Goal: Transaction & Acquisition: Purchase product/service

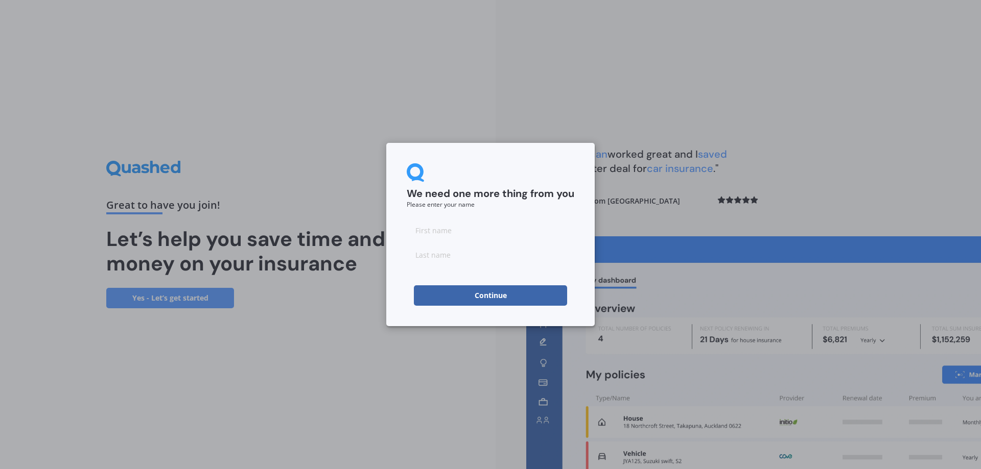
click at [504, 224] on input at bounding box center [491, 230] width 168 height 20
type input "[PERSON_NAME]"
click at [533, 293] on button "Continue" at bounding box center [490, 296] width 153 height 20
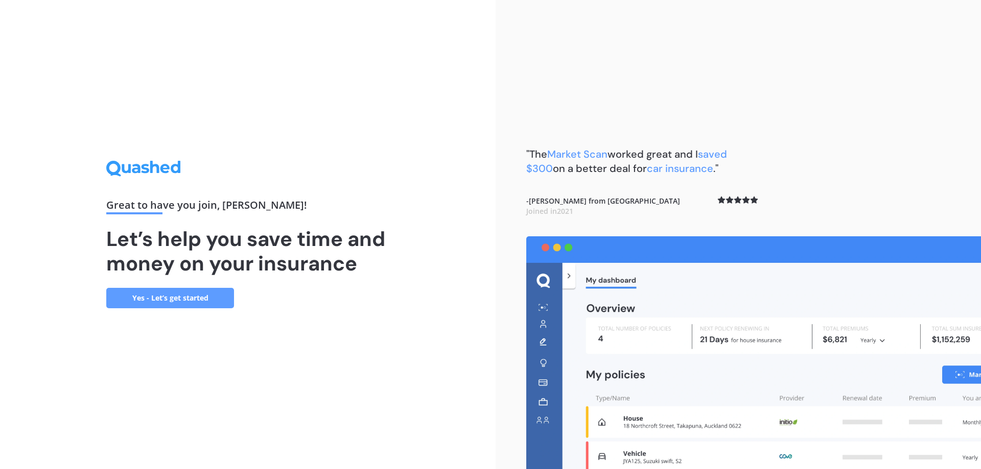
click at [205, 300] on link "Yes - Let’s get started" at bounding box center [170, 298] width 128 height 20
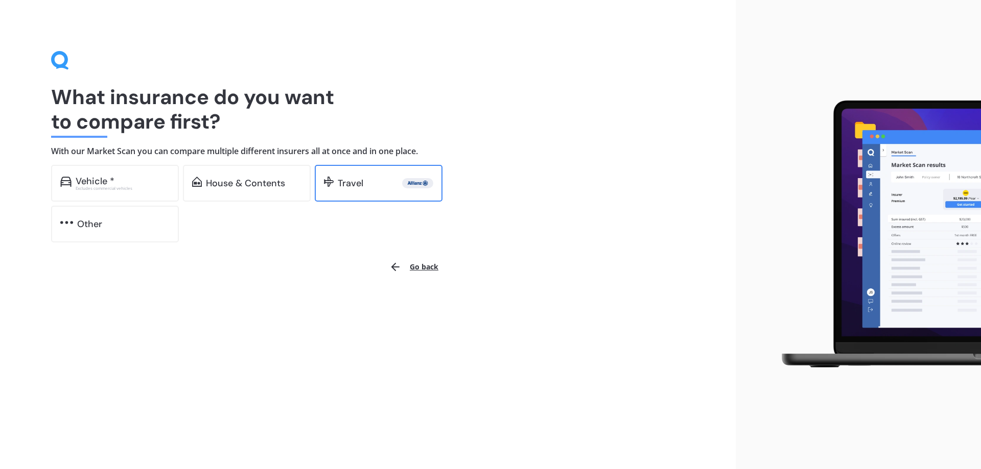
click at [378, 187] on div "Travel" at bounding box center [386, 183] width 96 height 10
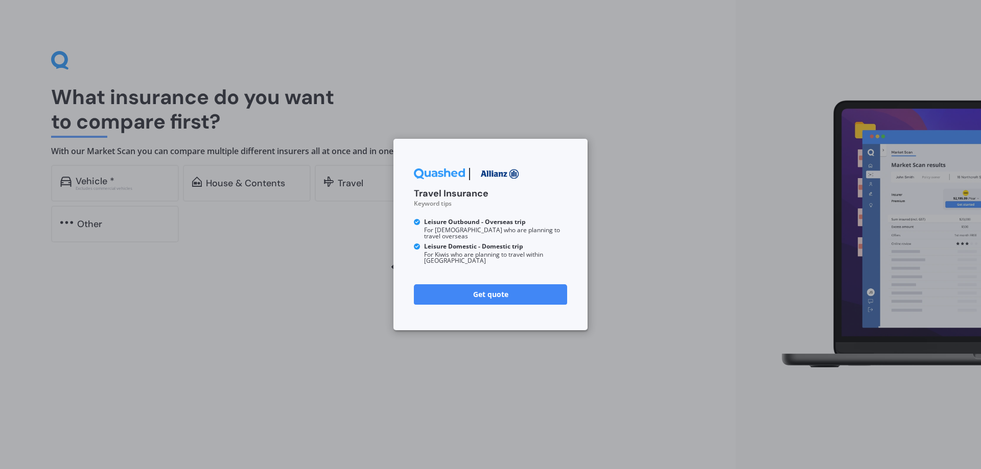
click at [471, 289] on link "Get quote" at bounding box center [490, 294] width 153 height 20
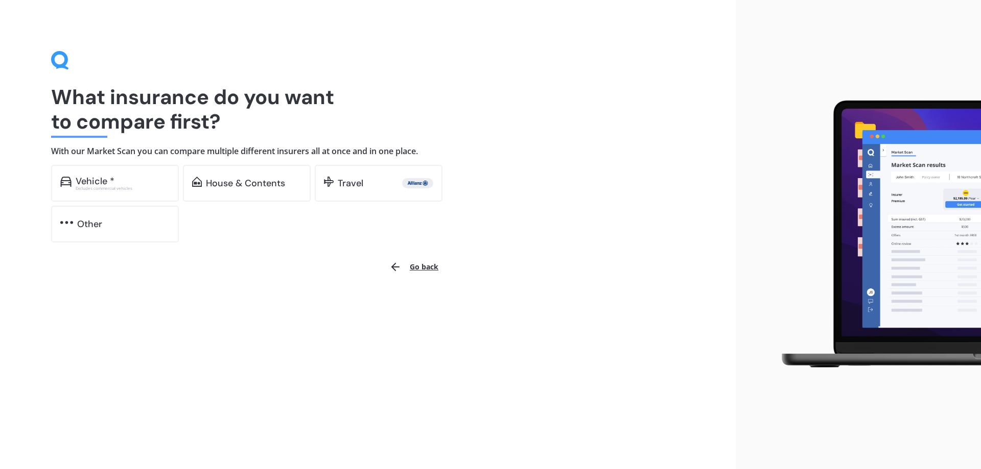
click at [300, 255] on div "Go back" at bounding box center [247, 267] width 393 height 25
click at [410, 273] on button "Go back" at bounding box center [413, 267] width 61 height 25
